Goal: Task Accomplishment & Management: Complete application form

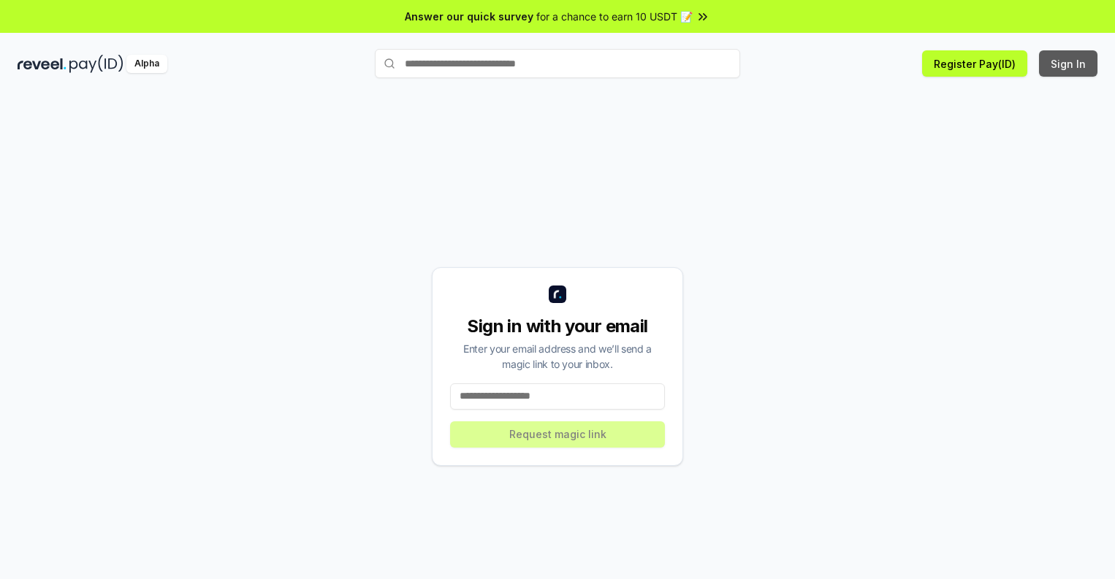
click at [1069, 64] on button "Sign In" at bounding box center [1068, 63] width 58 height 26
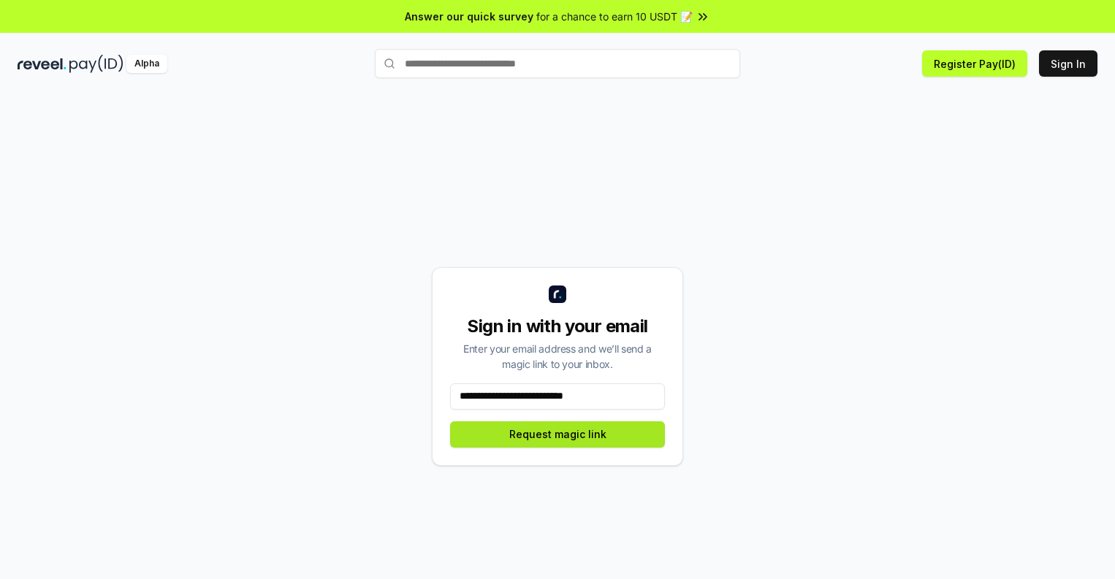
type input "**********"
click at [557, 434] on button "Request magic link" at bounding box center [557, 435] width 215 height 26
